Goal: Information Seeking & Learning: Learn about a topic

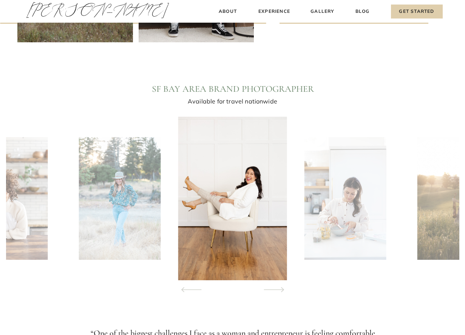
scroll to position [649, 0]
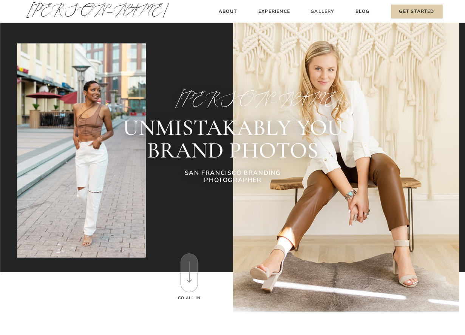
click at [323, 11] on h3 "Gallery" at bounding box center [322, 12] width 25 height 8
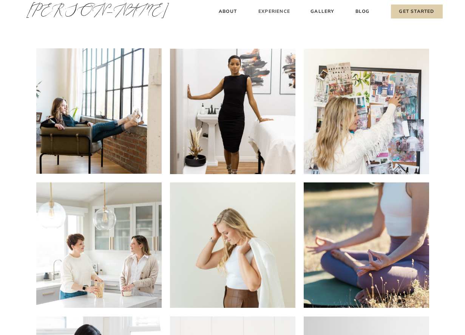
click at [272, 11] on h3 "Experience" at bounding box center [275, 12] width 34 height 8
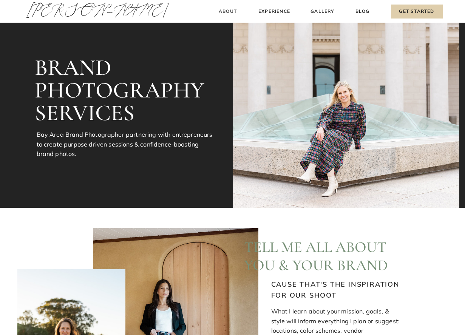
click at [226, 13] on h3 "About" at bounding box center [228, 12] width 22 height 8
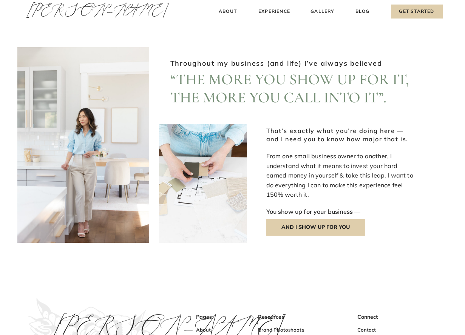
scroll to position [762, 0]
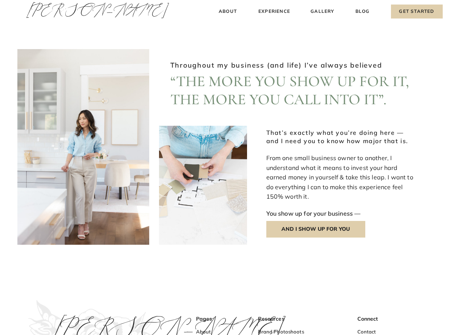
click at [191, 192] on div at bounding box center [203, 185] width 88 height 119
click at [113, 175] on div at bounding box center [83, 147] width 132 height 196
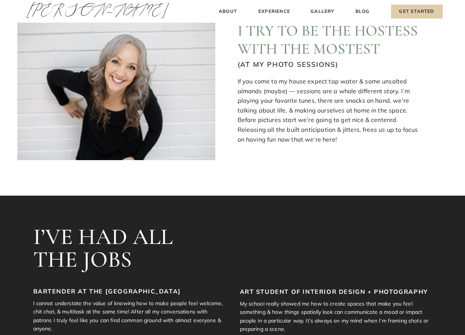
scroll to position [0, 0]
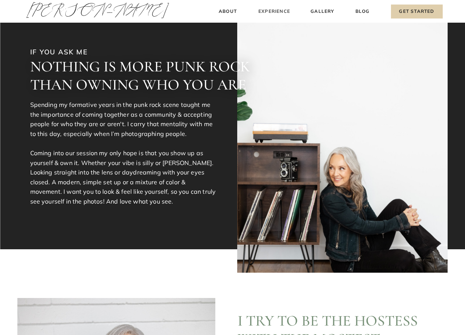
click at [270, 11] on h3 "Experience" at bounding box center [275, 12] width 34 height 8
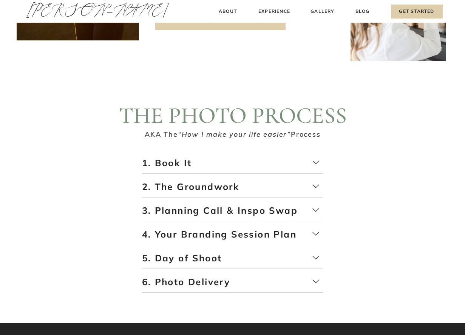
scroll to position [1205, 0]
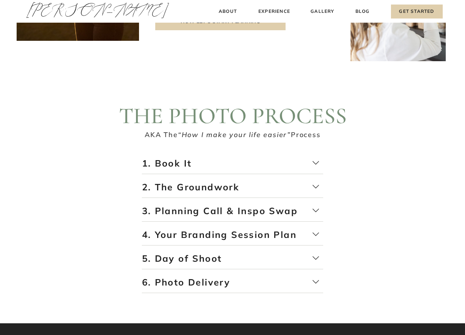
click at [318, 162] on p "1. Book It" at bounding box center [232, 165] width 181 height 17
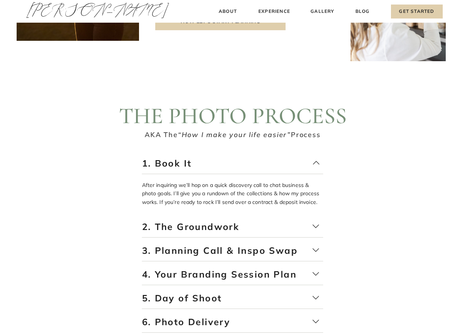
click at [318, 162] on p "1. Book It" at bounding box center [232, 165] width 181 height 17
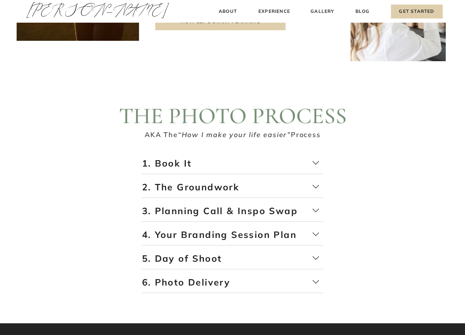
click at [315, 186] on p "2. The Groundwork" at bounding box center [232, 189] width 181 height 17
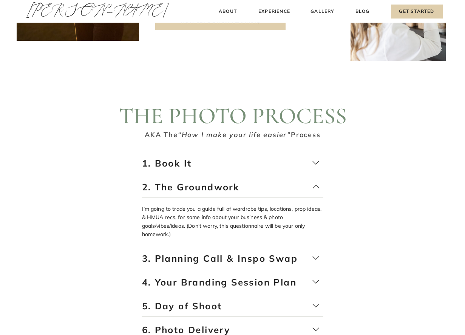
click at [315, 185] on p "2. The Groundwork" at bounding box center [232, 189] width 181 height 17
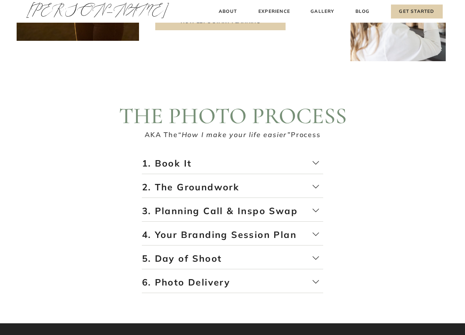
click at [317, 210] on p "3. Planning Call & Inspo Swap" at bounding box center [232, 213] width 181 height 17
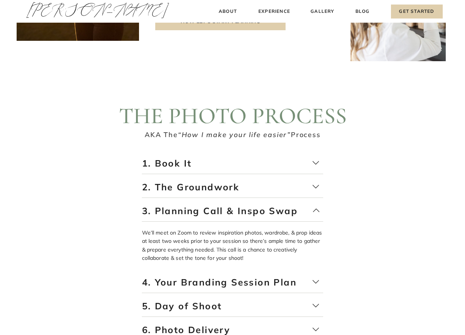
click at [317, 210] on p "3. Planning Call & Inspo Swap" at bounding box center [232, 213] width 181 height 17
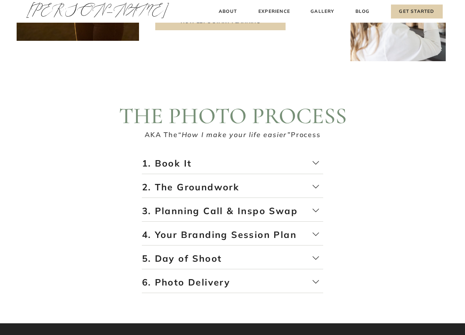
click at [314, 234] on p "4. Your Branding Session Plan" at bounding box center [232, 237] width 181 height 17
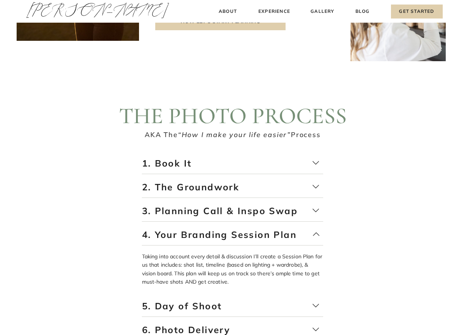
click at [316, 235] on p "4. Your Branding Session Plan" at bounding box center [232, 237] width 181 height 17
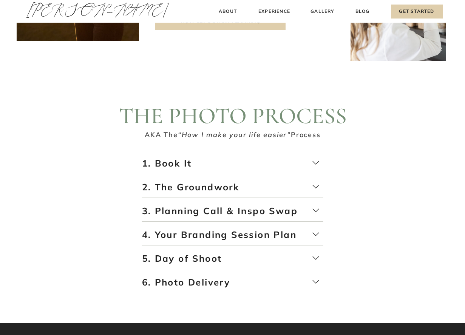
click at [316, 257] on p "5. Day of Shoot" at bounding box center [232, 260] width 181 height 17
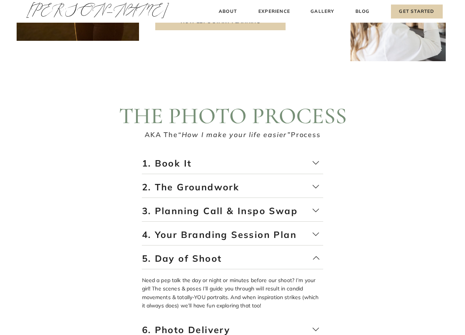
click at [316, 257] on p "5. Day of Shoot" at bounding box center [232, 260] width 181 height 17
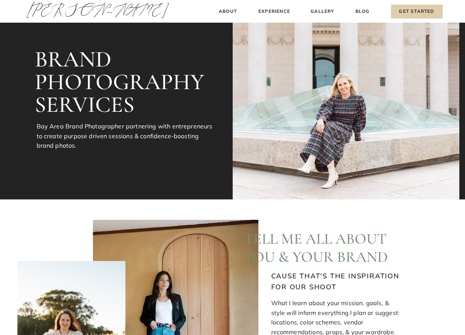
scroll to position [0, 0]
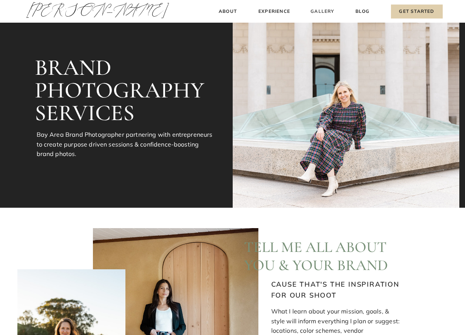
click at [321, 9] on h3 "Gallery" at bounding box center [322, 12] width 25 height 8
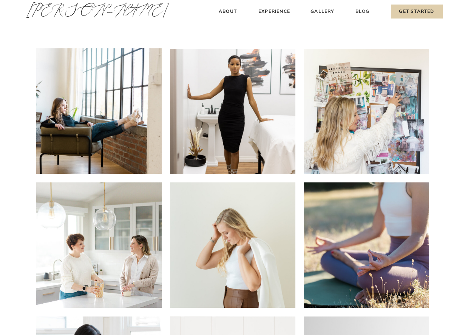
click at [362, 9] on h3 "Blog" at bounding box center [362, 12] width 17 height 8
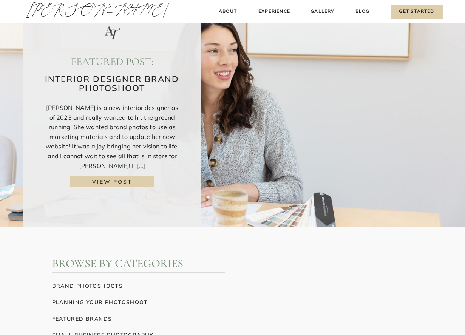
scroll to position [32, 0]
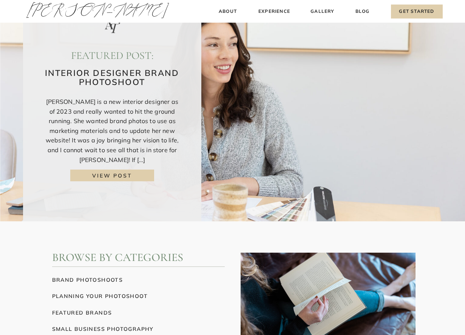
click at [122, 175] on h3 "view post" at bounding box center [112, 176] width 71 height 8
